Goal: Register for event/course

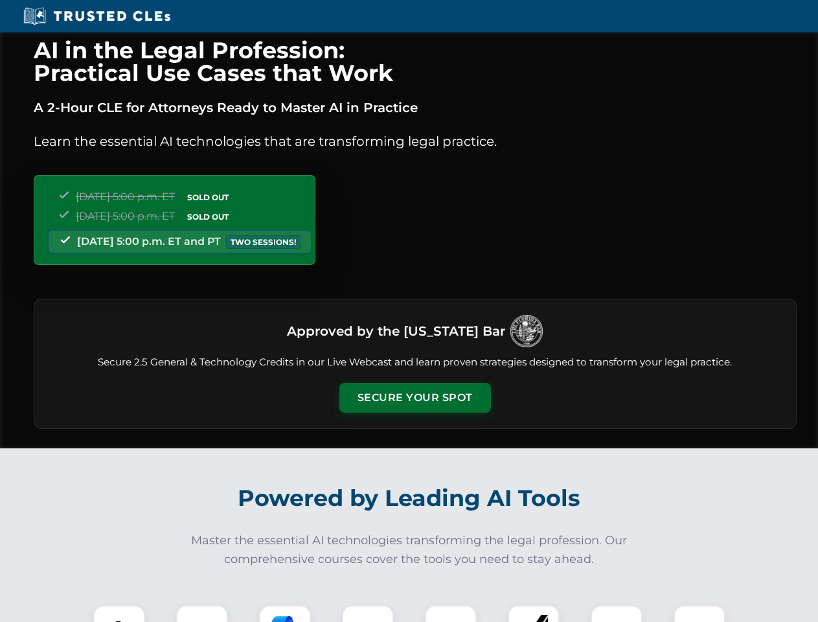
click at [415, 398] on button "Secure Your Spot" at bounding box center [415, 398] width 152 height 30
click at [119, 613] on img at bounding box center [119, 631] width 38 height 38
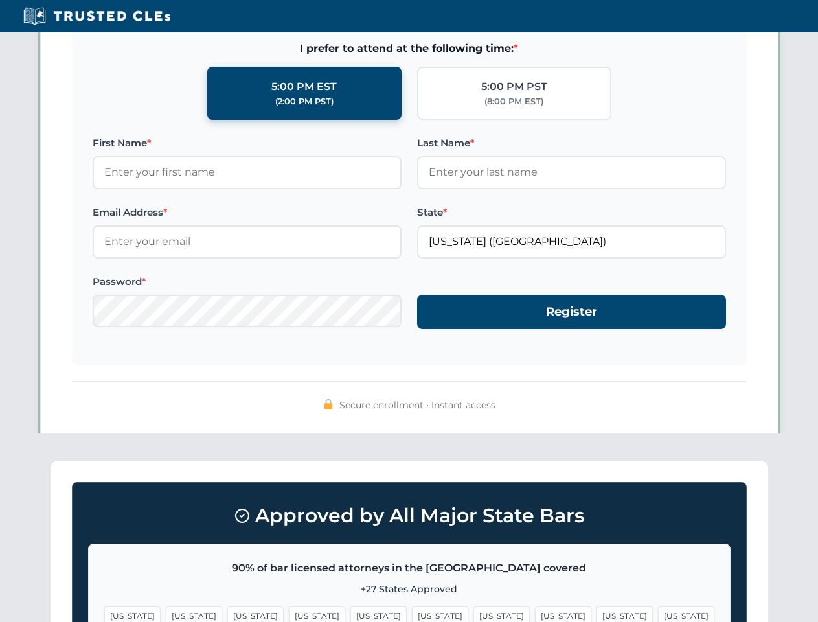
click at [474, 613] on span "[US_STATE]" at bounding box center [502, 615] width 56 height 19
click at [597, 613] on span "[US_STATE]" at bounding box center [625, 615] width 56 height 19
